Goal: Transaction & Acquisition: Book appointment/travel/reservation

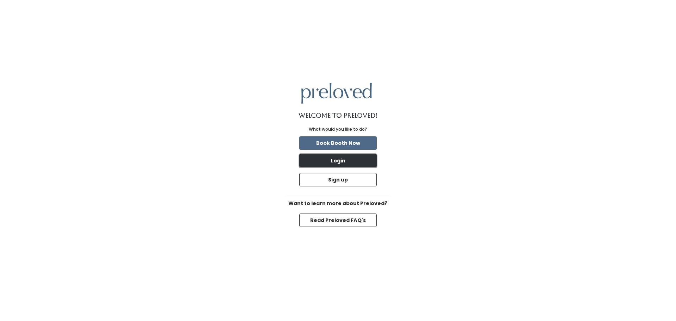
click at [346, 165] on button "Login" at bounding box center [337, 160] width 77 height 13
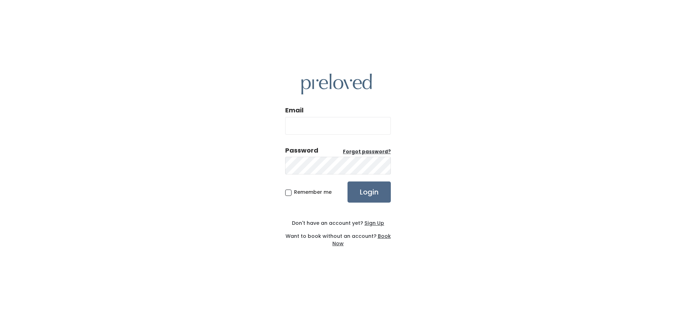
click at [296, 126] on input "Email" at bounding box center [338, 126] width 106 height 18
type input "[EMAIL_ADDRESS][DOMAIN_NAME]"
click at [362, 191] on input "Login" at bounding box center [369, 191] width 43 height 21
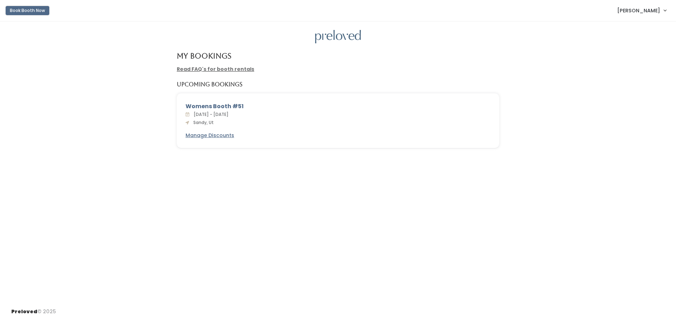
click at [19, 13] on button "Book Booth Now" at bounding box center [28, 10] width 44 height 9
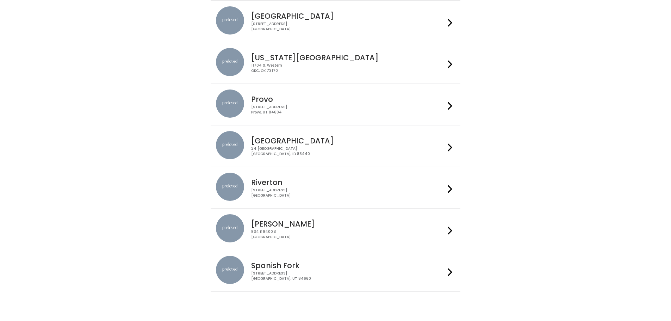
scroll to position [211, 0]
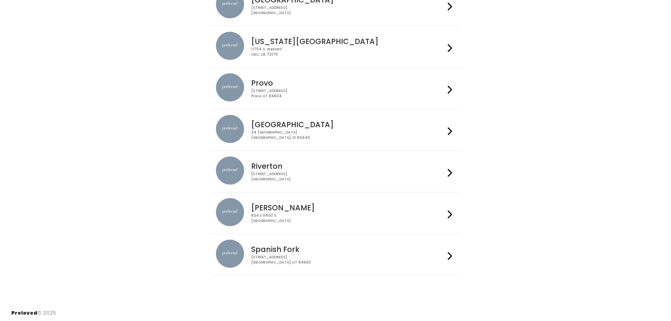
click at [366, 209] on h4 "Sandy" at bounding box center [348, 208] width 194 height 8
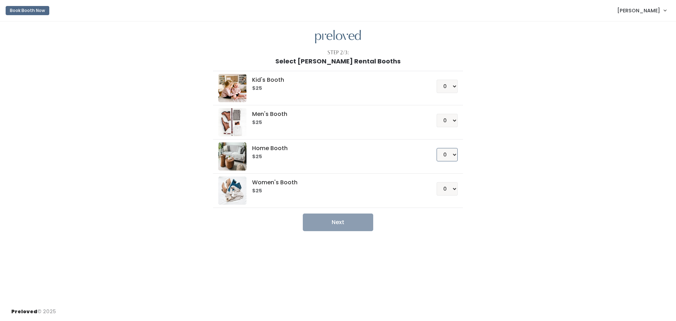
click at [450, 154] on select "0 1 2 3 4" at bounding box center [447, 154] width 21 height 13
select select "1"
click at [437, 148] on select "0 1 2 3 4" at bounding box center [447, 154] width 21 height 13
click at [346, 226] on button "Next" at bounding box center [338, 222] width 70 height 18
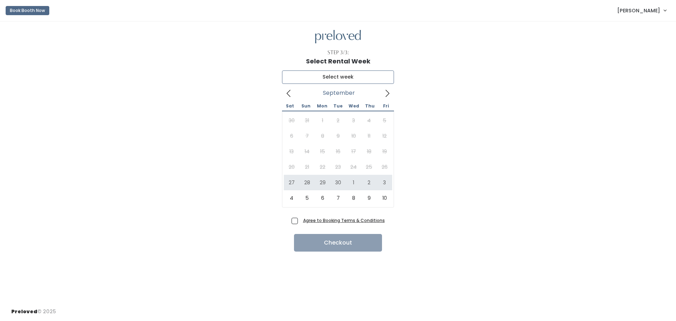
type input "[DATE] to [DATE]"
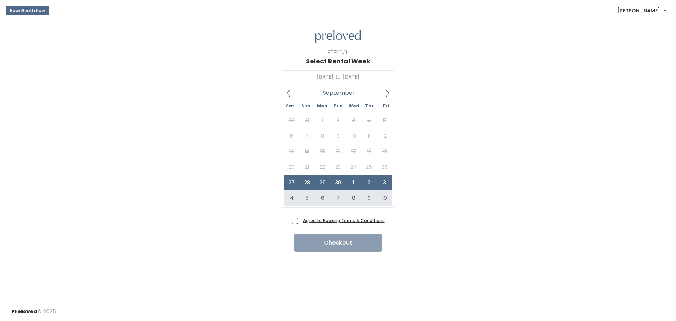
click at [300, 220] on span "Agree to Booking Terms & Conditions" at bounding box center [342, 220] width 85 height 7
click at [300, 220] on input "Agree to Booking Terms & Conditions" at bounding box center [302, 219] width 5 height 5
checkbox input "true"
click at [342, 243] on button "Checkout" at bounding box center [338, 243] width 88 height 18
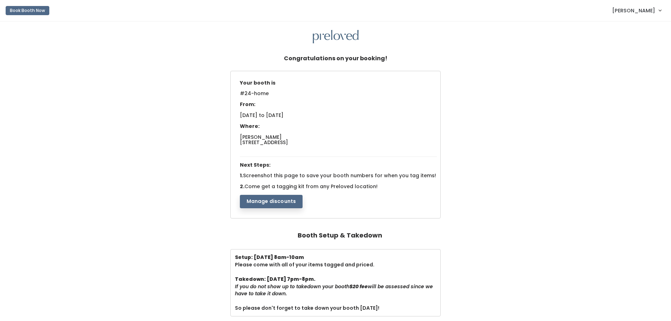
scroll to position [35, 0]
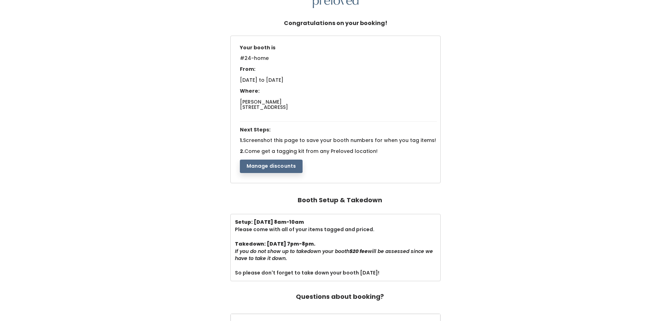
click at [478, 225] on div "Setup: [DATE] 8am-10am Please come with all of your items tagged and priced. Ta…" at bounding box center [335, 247] width 657 height 67
